Goal: Transaction & Acquisition: Purchase product/service

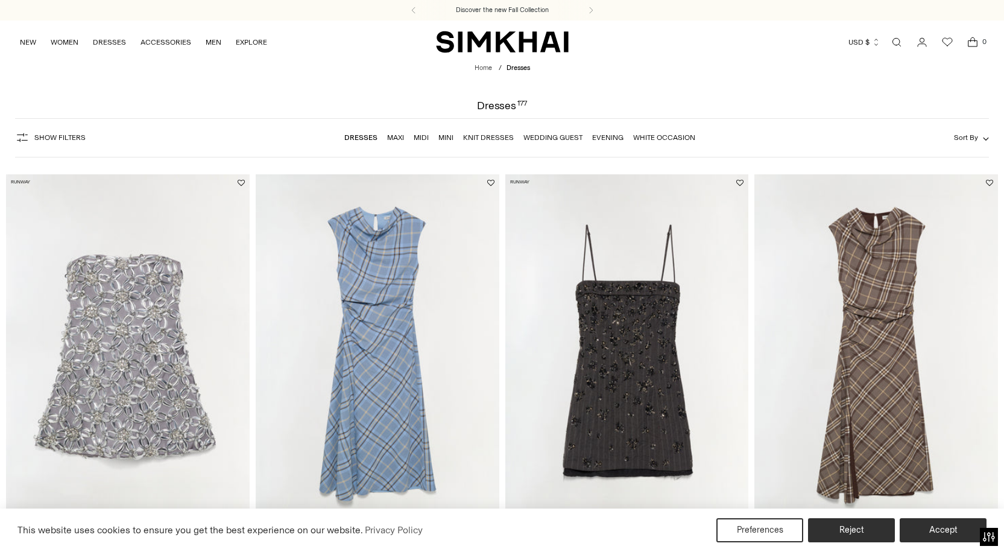
click at [555, 137] on link "Wedding Guest" at bounding box center [552, 137] width 59 height 8
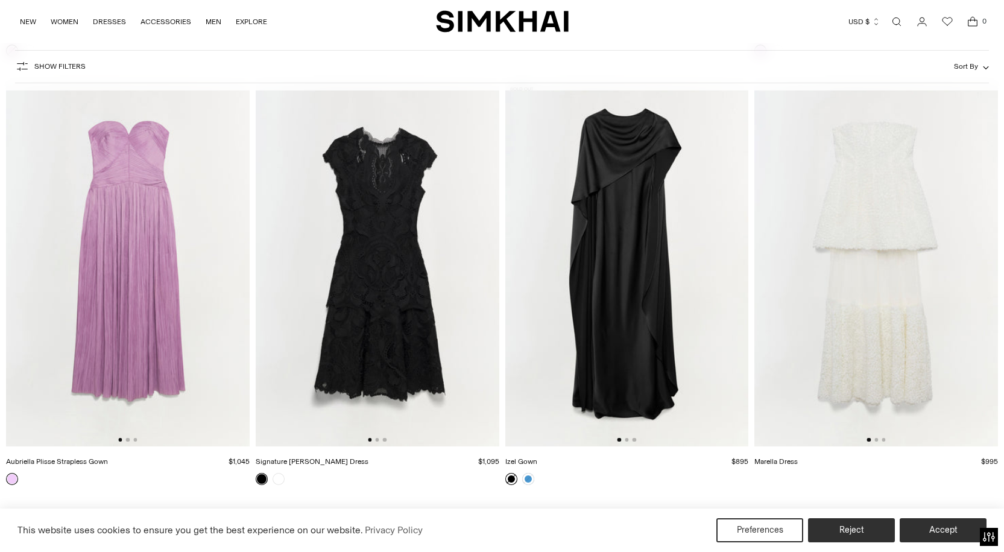
scroll to position [10385, 0]
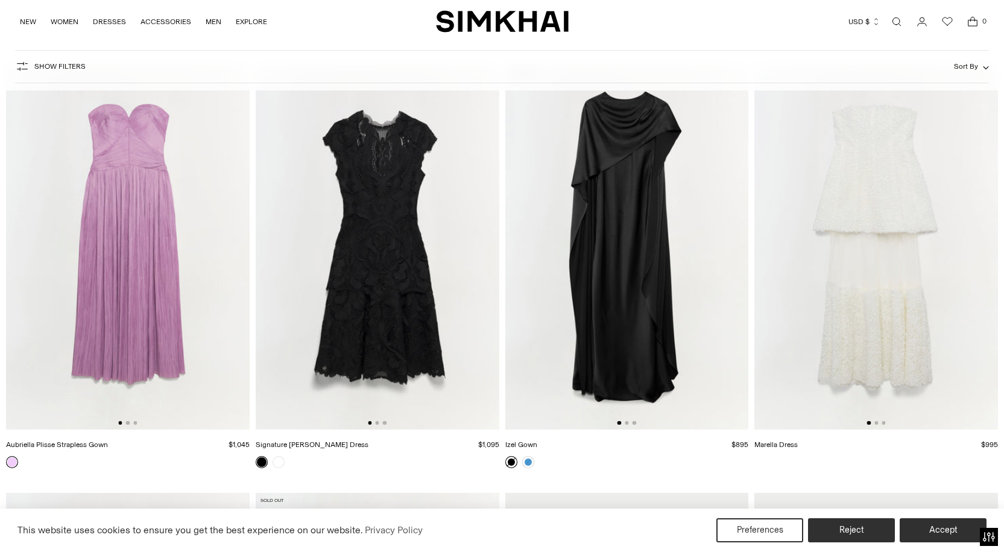
click at [133, 281] on img at bounding box center [128, 247] width 244 height 365
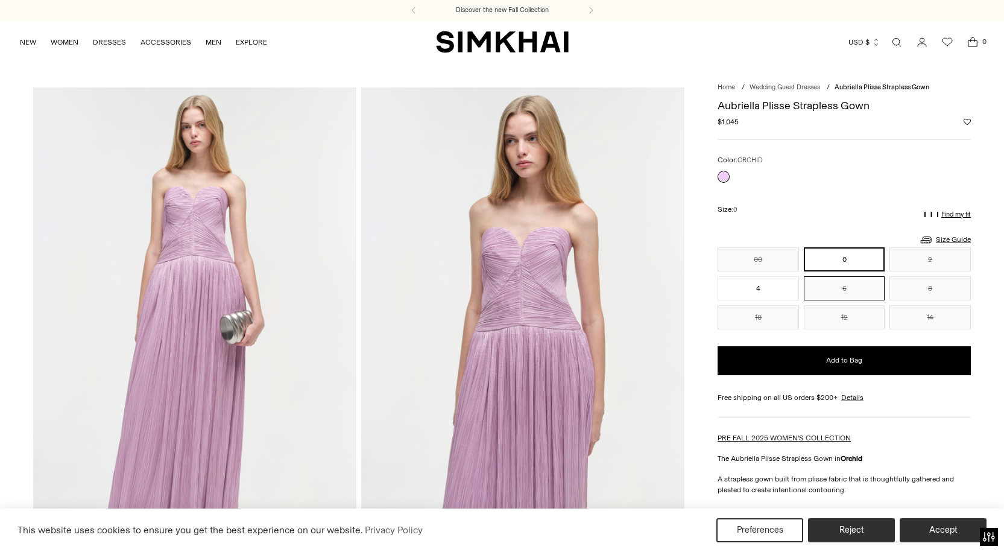
click at [842, 289] on button "6" at bounding box center [844, 288] width 81 height 24
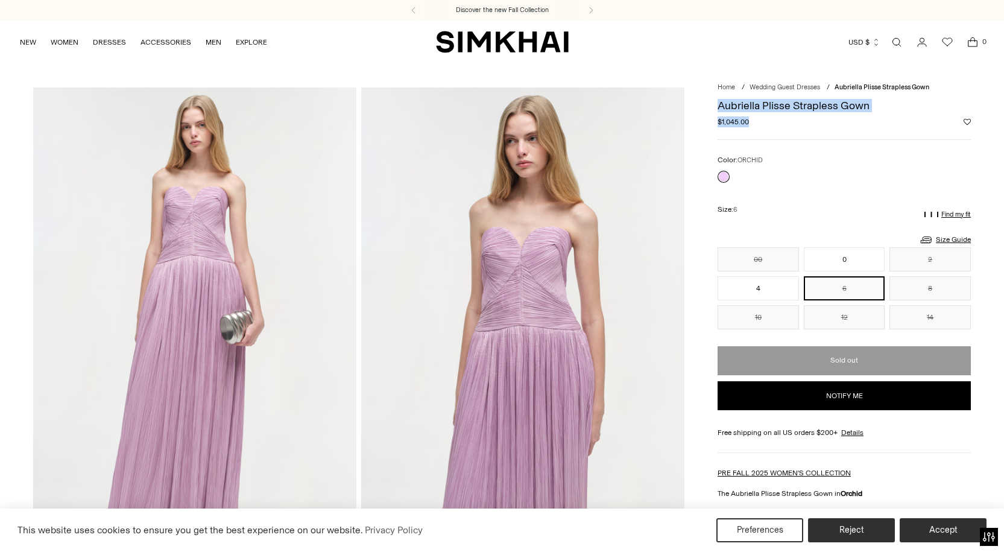
drag, startPoint x: 749, startPoint y: 124, endPoint x: 710, endPoint y: 105, distance: 44.0
click at [807, 107] on h1 "Aubriella Plisse Strapless Gown" at bounding box center [843, 105] width 253 height 11
drag, startPoint x: 873, startPoint y: 104, endPoint x: 719, endPoint y: 103, distance: 154.3
click at [719, 103] on h1 "Aubriella Plisse Strapless Gown" at bounding box center [843, 105] width 253 height 11
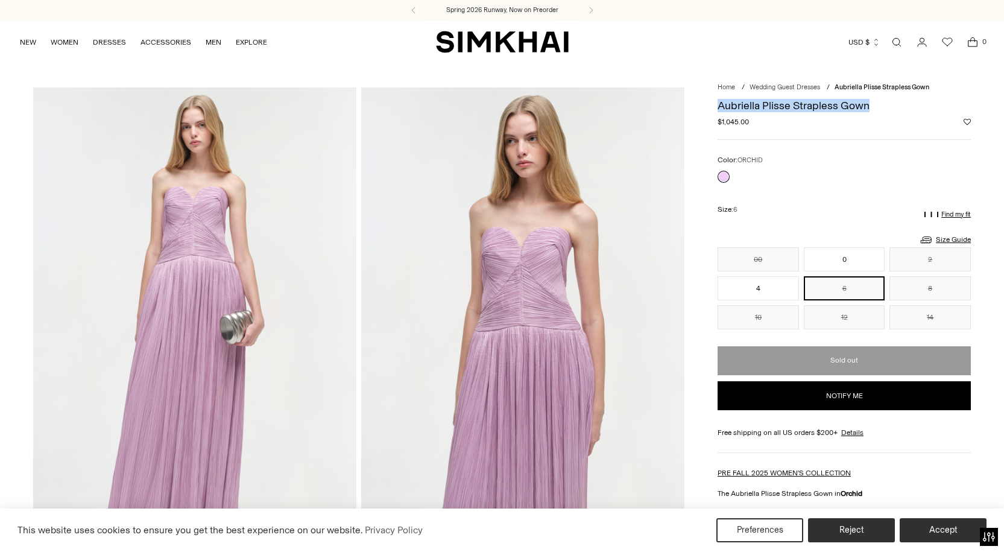
copy h1 "Aubriella Plisse Strapless Gown"
